Goal: Information Seeking & Learning: Find specific fact

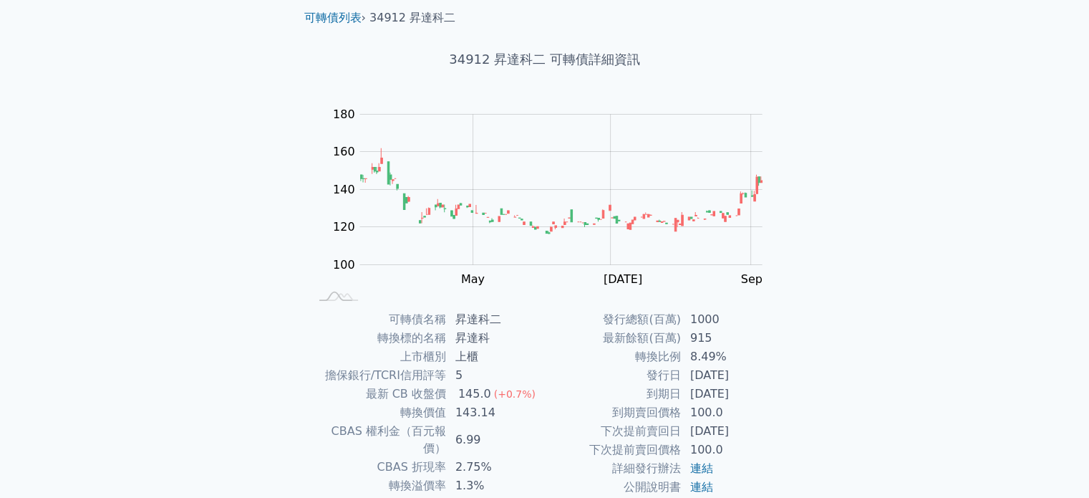
scroll to position [143, 0]
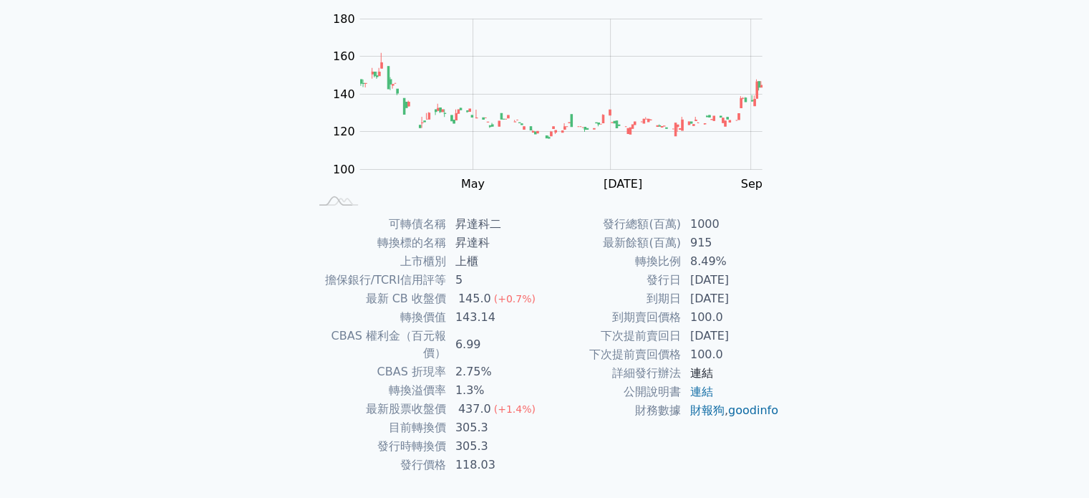
click at [704, 370] on link "連結" at bounding box center [701, 373] width 23 height 14
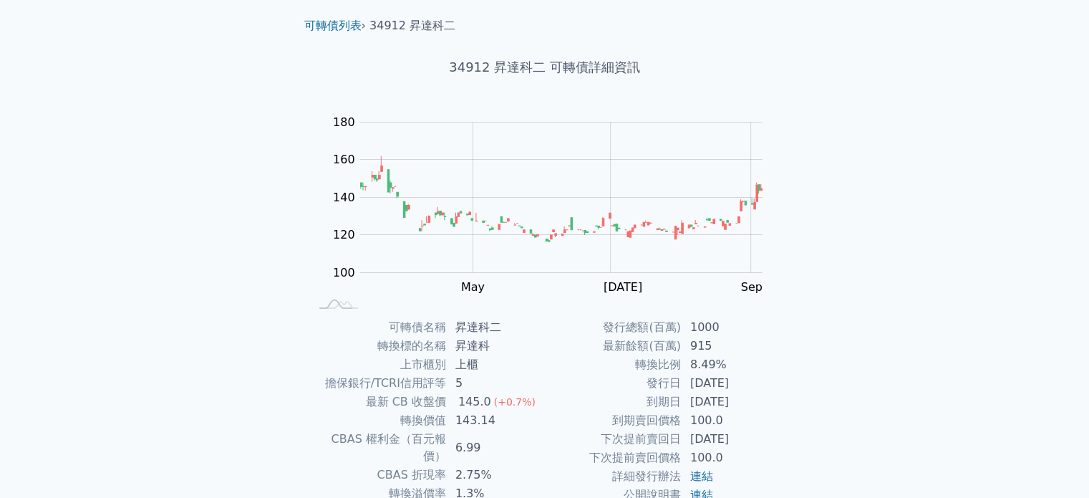
scroll to position [0, 0]
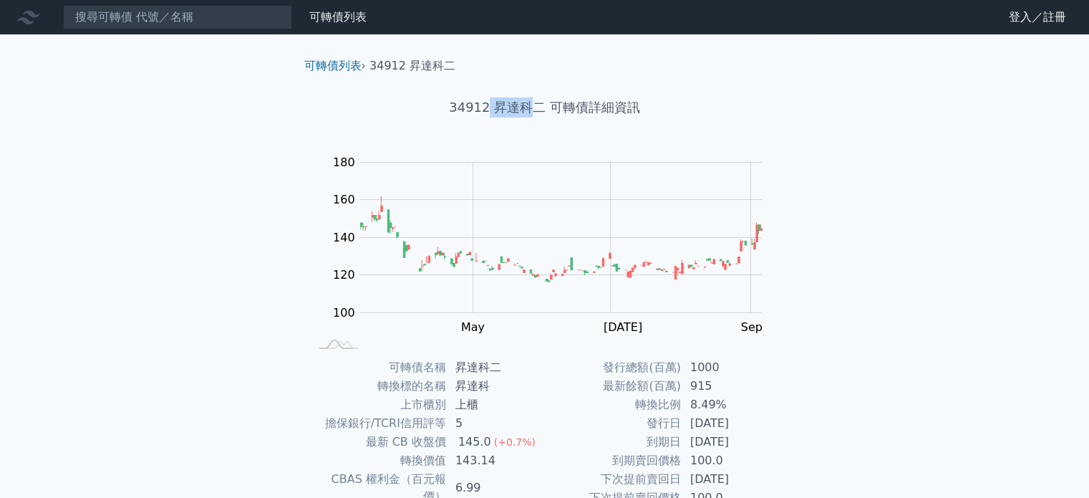
drag, startPoint x: 487, startPoint y: 112, endPoint x: 528, endPoint y: 106, distance: 41.2
click at [528, 106] on h1 "34912 昇達科二 可轉債詳細資訊" at bounding box center [545, 107] width 504 height 20
drag, startPoint x: 495, startPoint y: 103, endPoint x: 538, endPoint y: 108, distance: 44.0
click at [538, 108] on h1 "34912 昇達科二 可轉債詳細資訊" at bounding box center [545, 107] width 504 height 20
copy h1 "昇達科二"
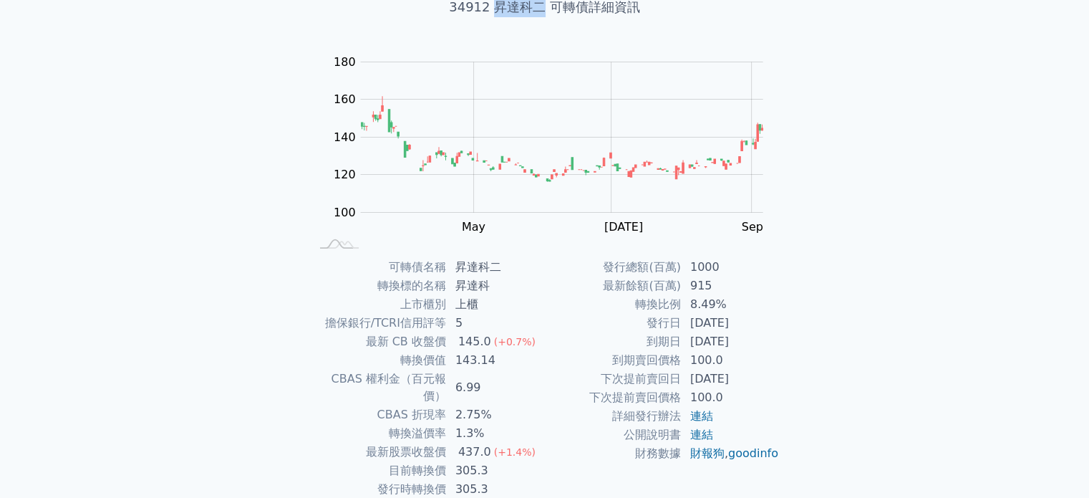
scroll to position [143, 0]
